Goal: Find specific page/section: Find specific page/section

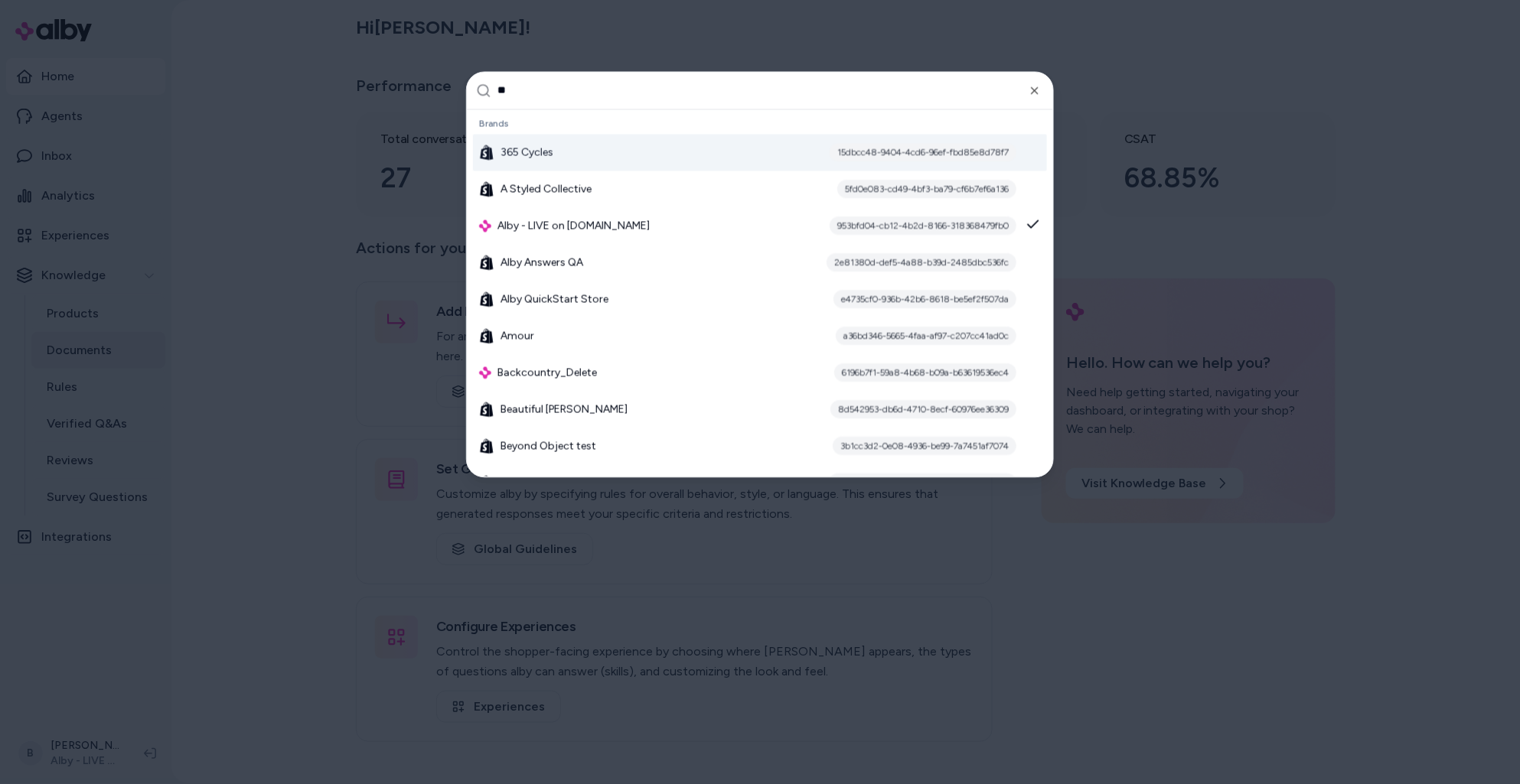
type input "***"
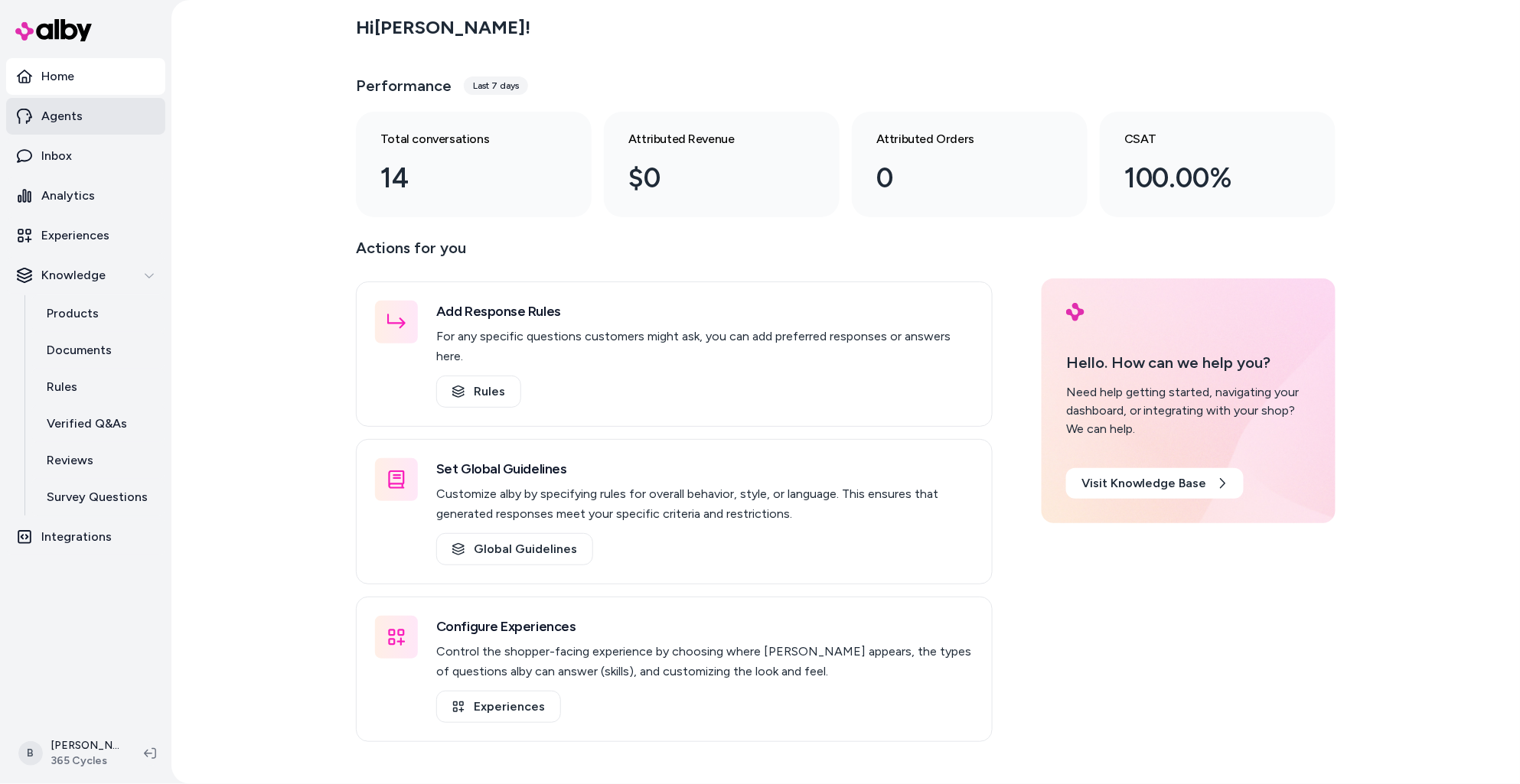
click at [75, 113] on p "Agents" at bounding box center [62, 116] width 41 height 19
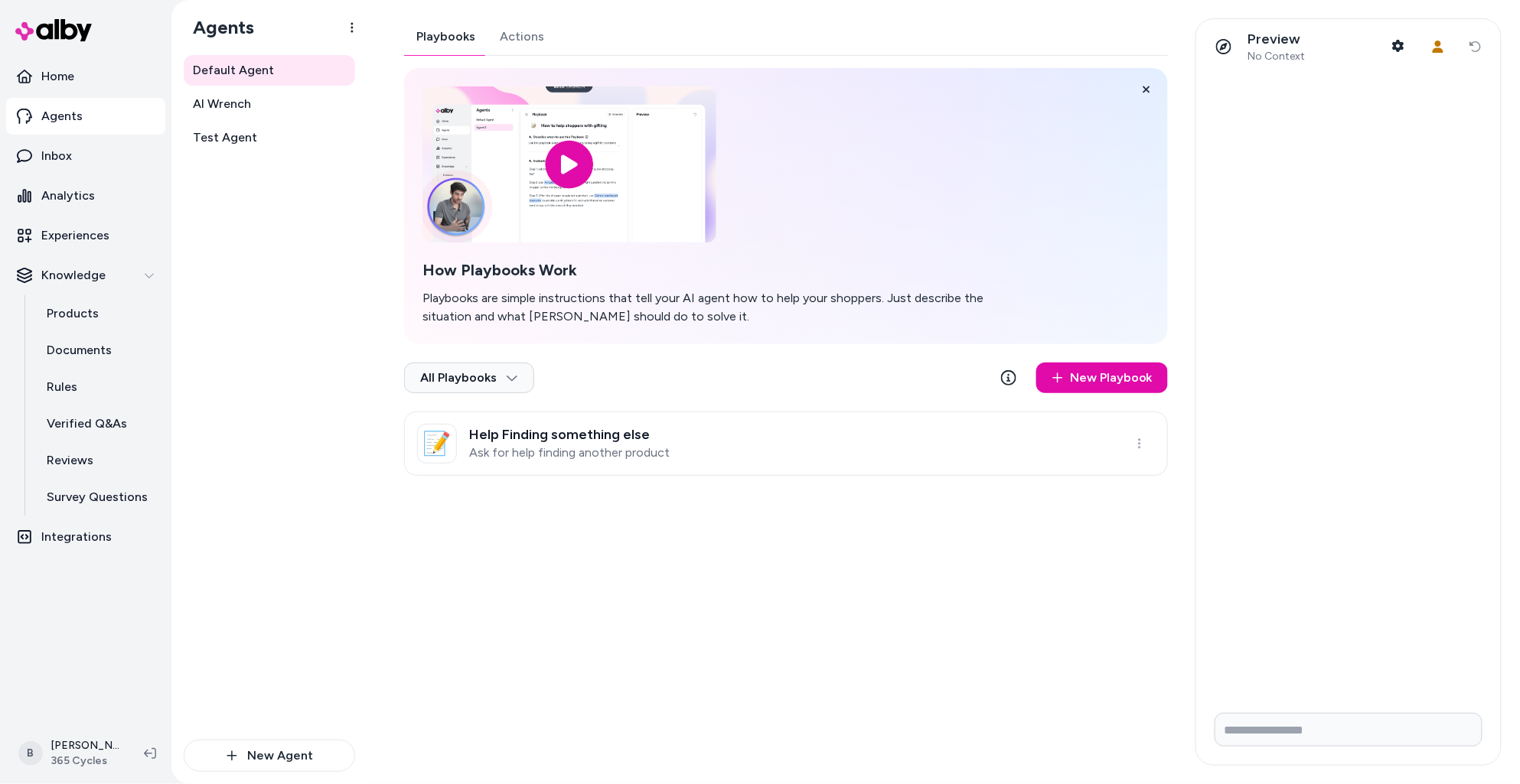
click at [528, 39] on div "Playbooks Actions How Playbooks Work Playbooks are simple instructions that tel…" at bounding box center [786, 248] width 763 height 458
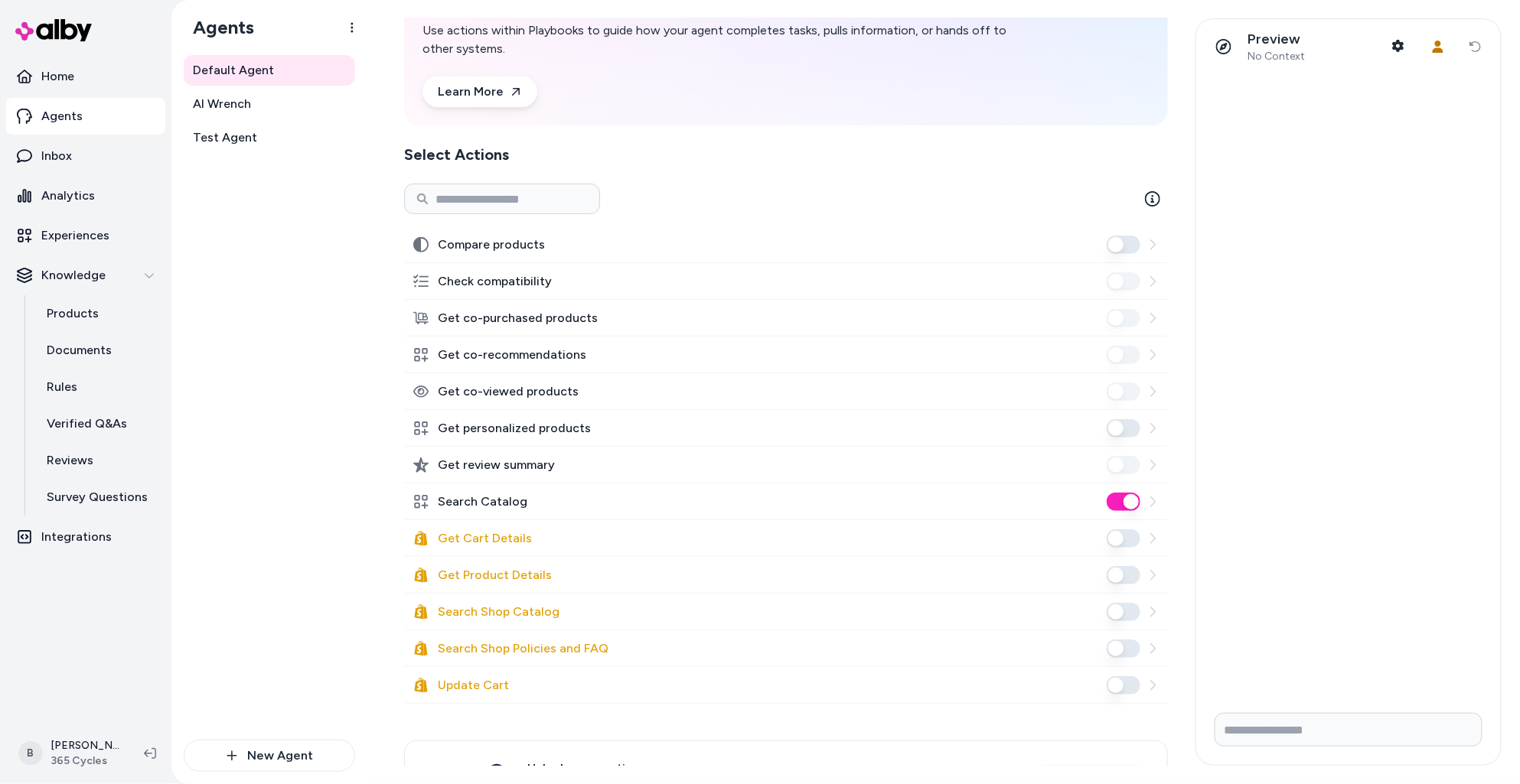
scroll to position [164, 0]
